Goal: Task Accomplishment & Management: Manage account settings

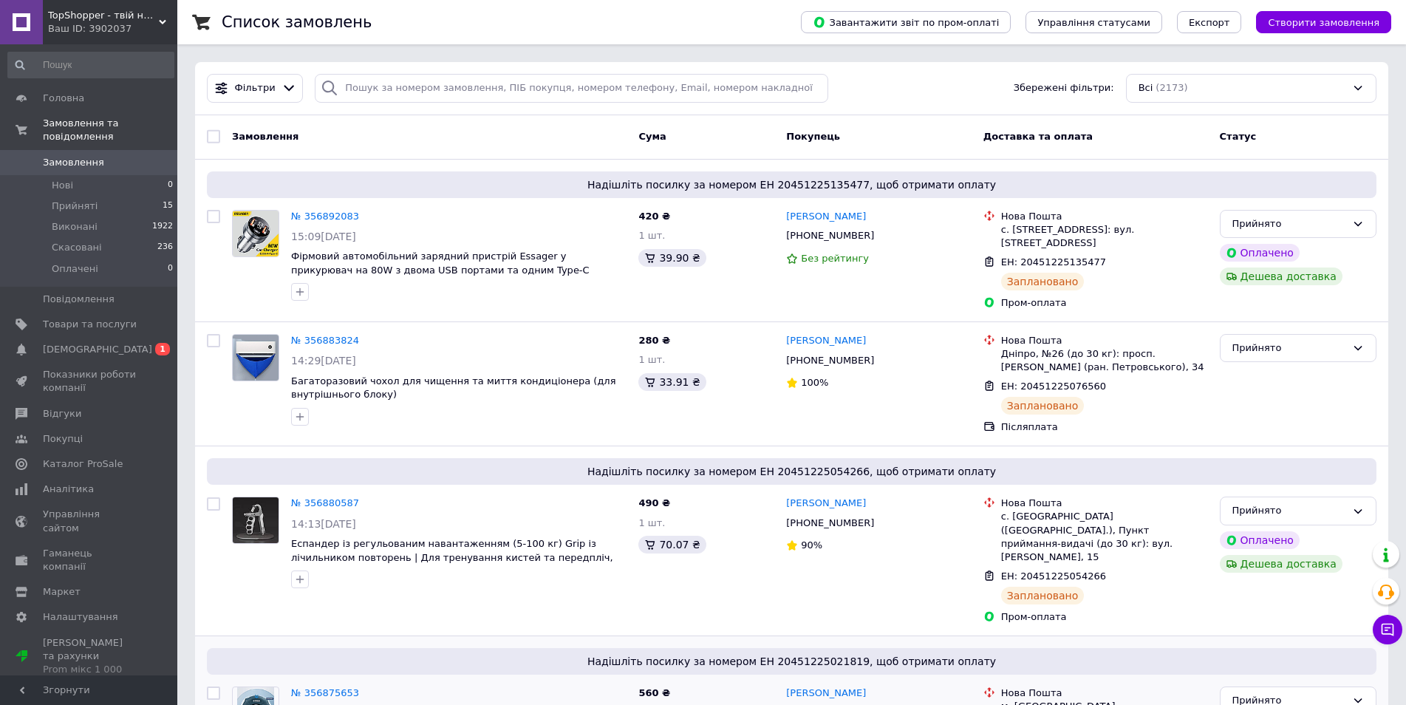
scroll to position [246, 0]
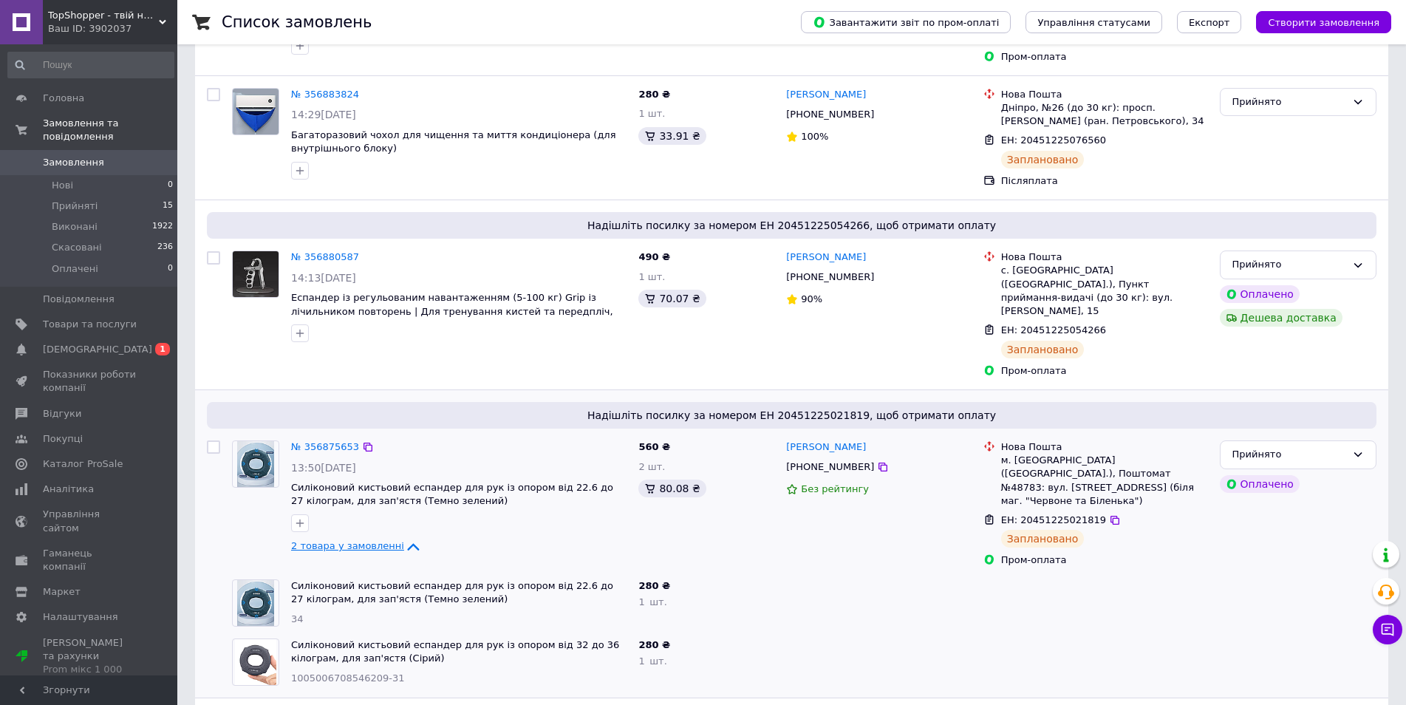
click at [404, 538] on icon at bounding box center [413, 547] width 18 height 18
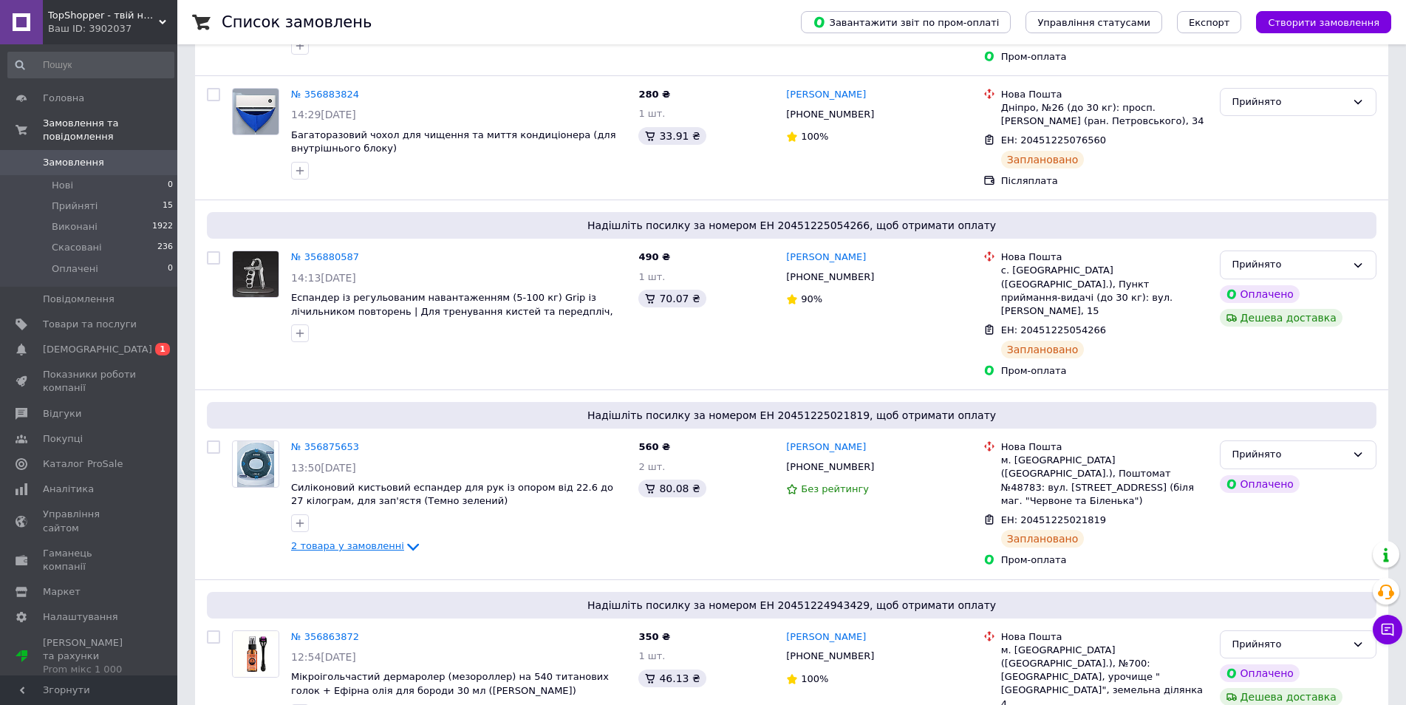
click at [404, 538] on icon at bounding box center [413, 547] width 18 height 18
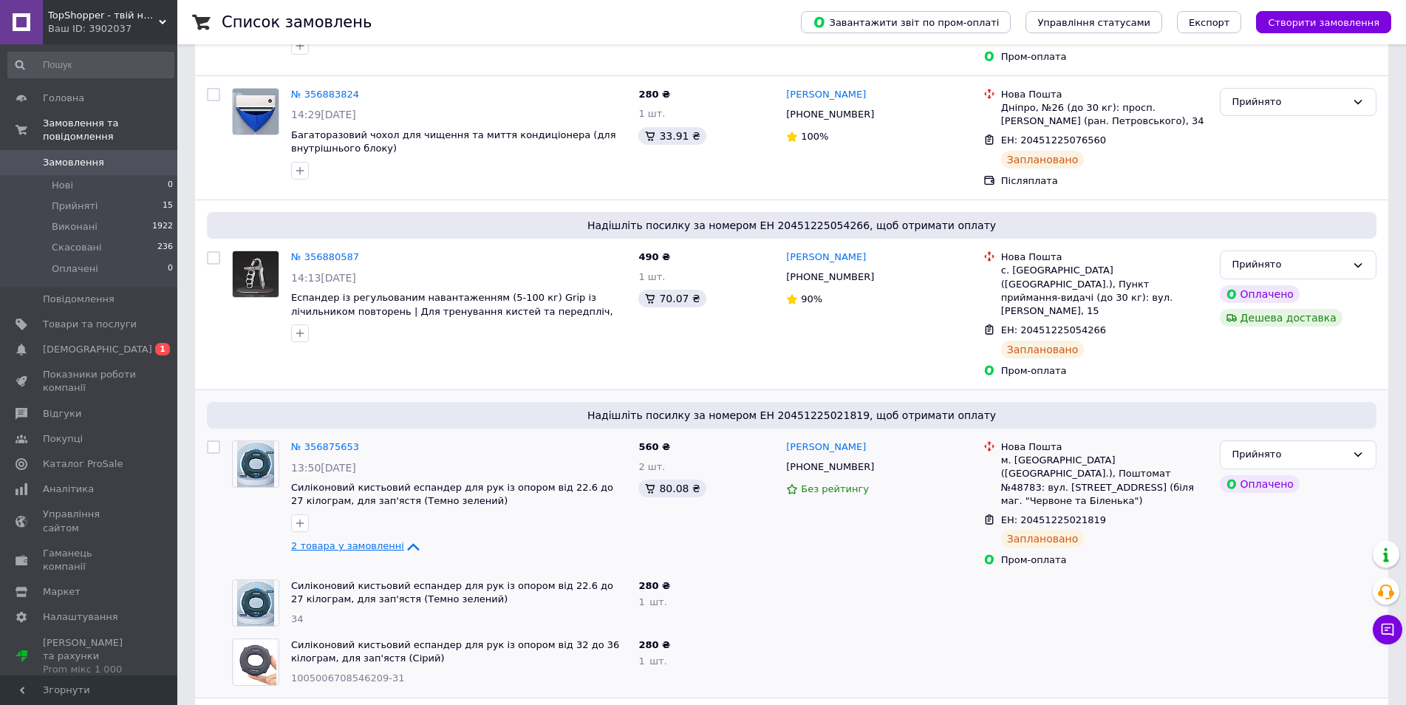
click at [404, 538] on icon at bounding box center [413, 547] width 18 height 18
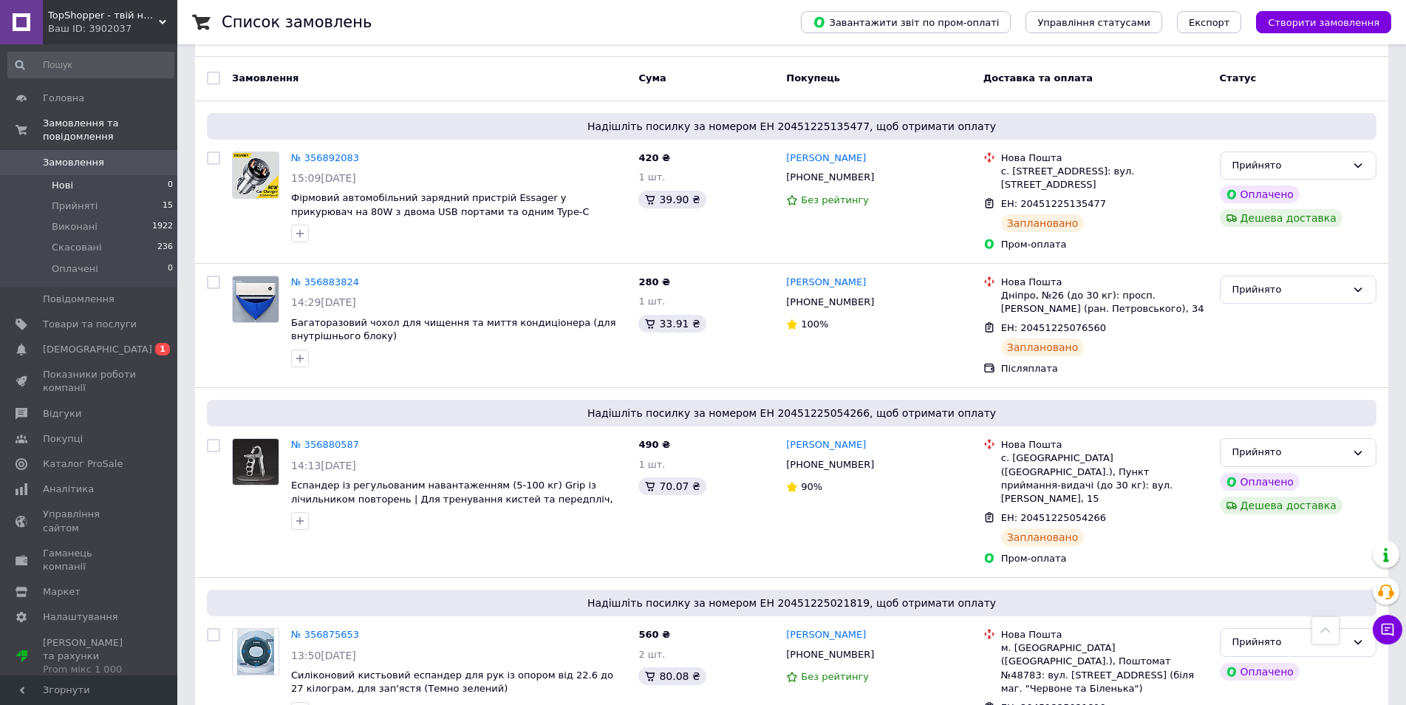
scroll to position [0, 0]
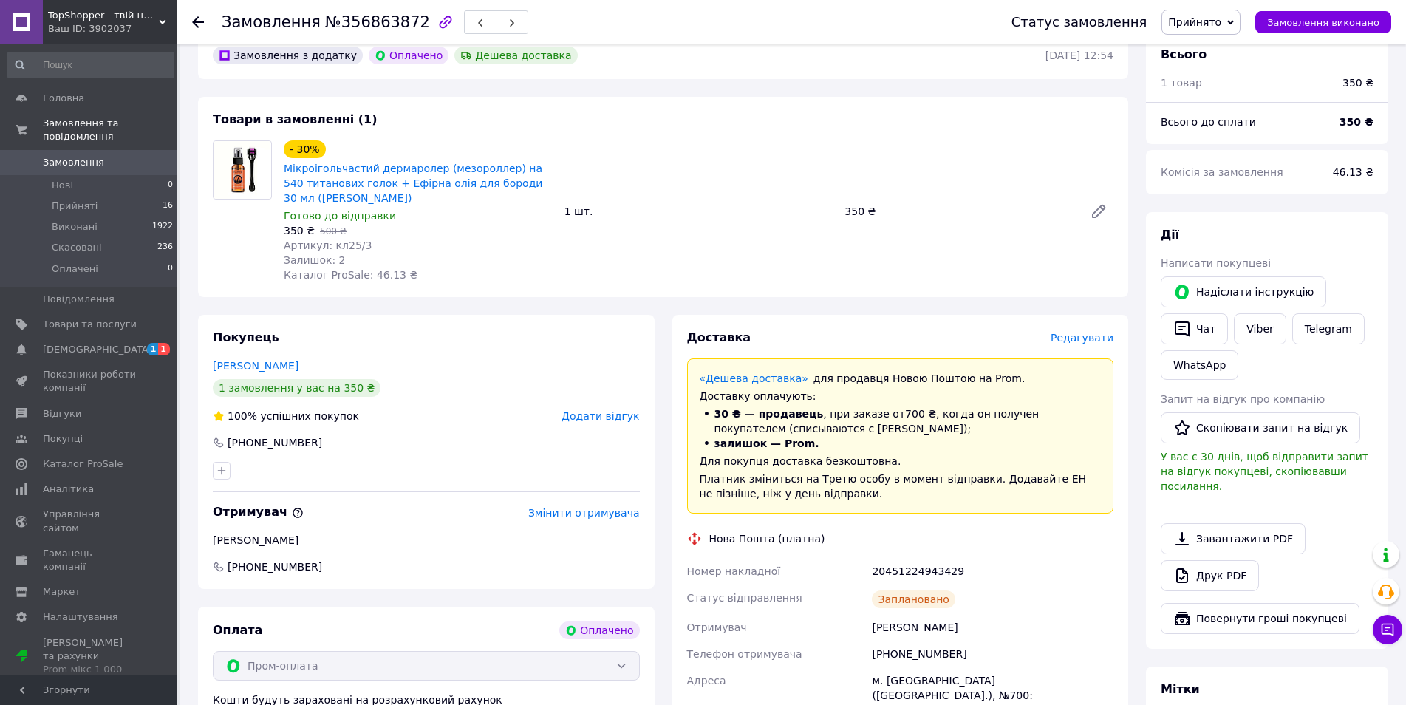
scroll to position [616, 0]
